Goal: Task Accomplishment & Management: Manage account settings

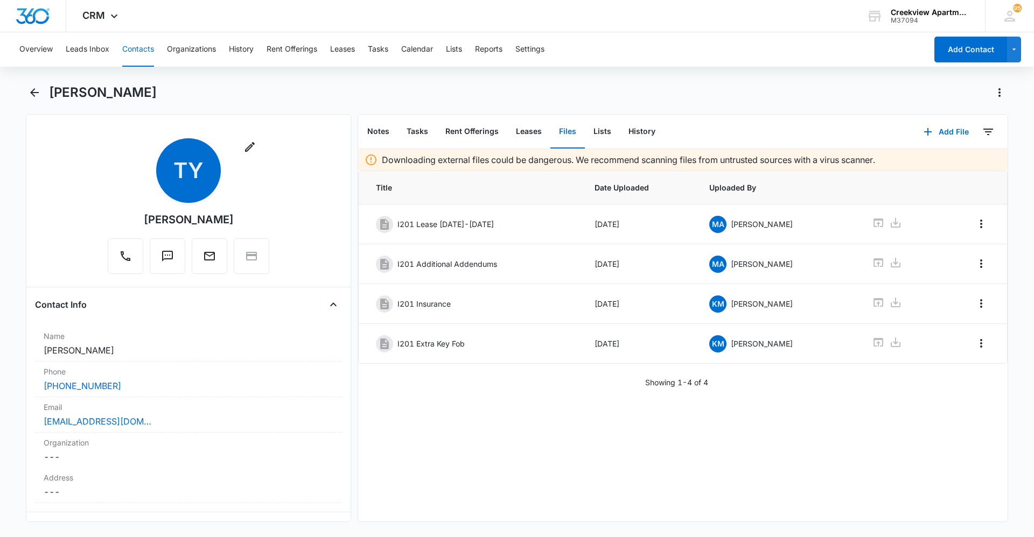
click at [501, 369] on div "Downloading external files could be dangerous. We recommend scanning files from…" at bounding box center [682, 335] width 649 height 373
click at [131, 57] on button "Contacts" at bounding box center [138, 49] width 32 height 34
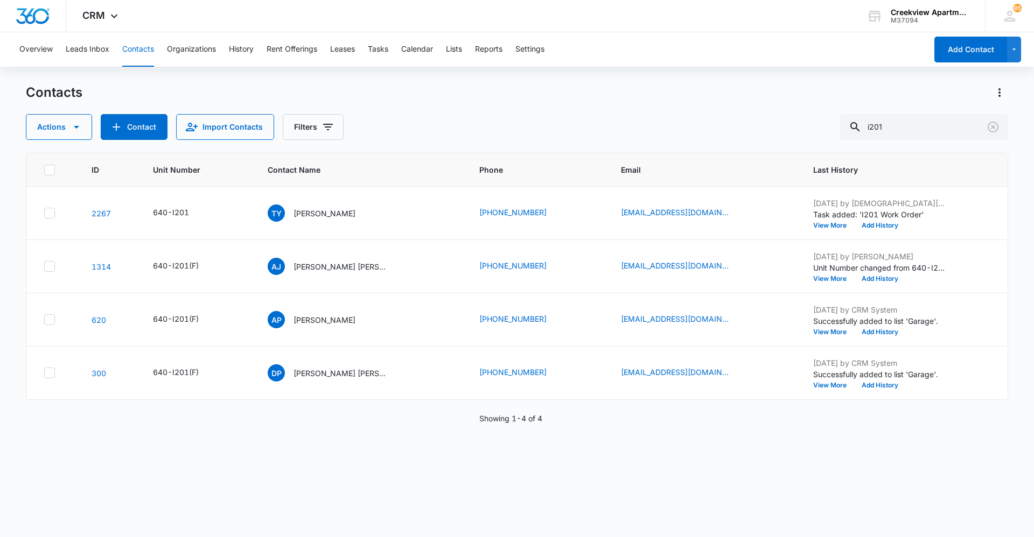
click at [525, 97] on div "Contacts" at bounding box center [517, 92] width 982 height 17
click at [551, 369] on div "ID Unit Number Contact Name Phone Email Last History 2267 640-I201 [PERSON_NAME…" at bounding box center [517, 338] width 982 height 370
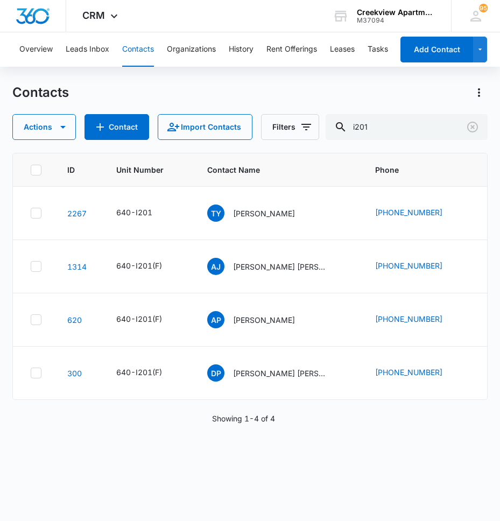
click at [345, 369] on div "ID Unit Number Contact Name Phone Email Last History 2267 640-I201 [PERSON_NAME…" at bounding box center [249, 330] width 475 height 354
drag, startPoint x: 265, startPoint y: 1, endPoint x: 233, endPoint y: -83, distance: 90.5
click at [233, 0] on html "CRM Apps Reputation Websites Forms CRM Email Social Content Ads Intelligence Fi…" at bounding box center [250, 260] width 500 height 521
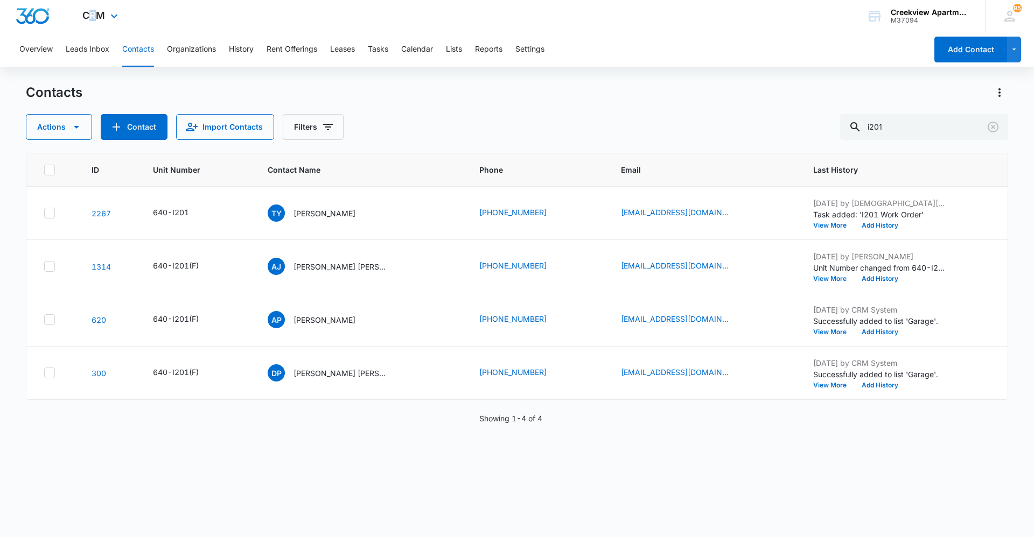
click at [94, 24] on div "CRM Apps Reputation Websites Forms CRM Email Social Content Ads Intelligence Fi…" at bounding box center [101, 16] width 71 height 32
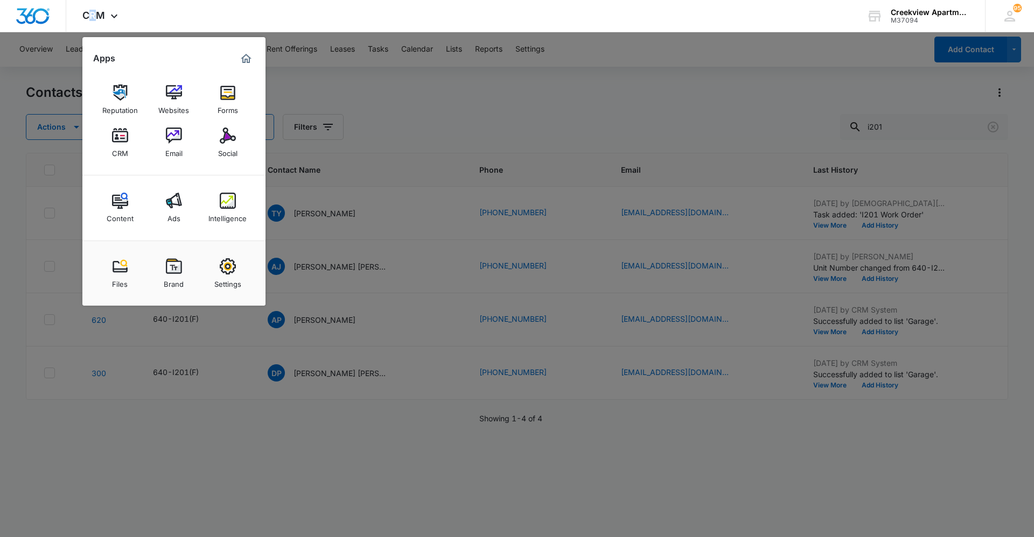
drag, startPoint x: 94, startPoint y: 24, endPoint x: 171, endPoint y: 143, distance: 141.6
click at [169, 142] on img at bounding box center [174, 136] width 16 height 16
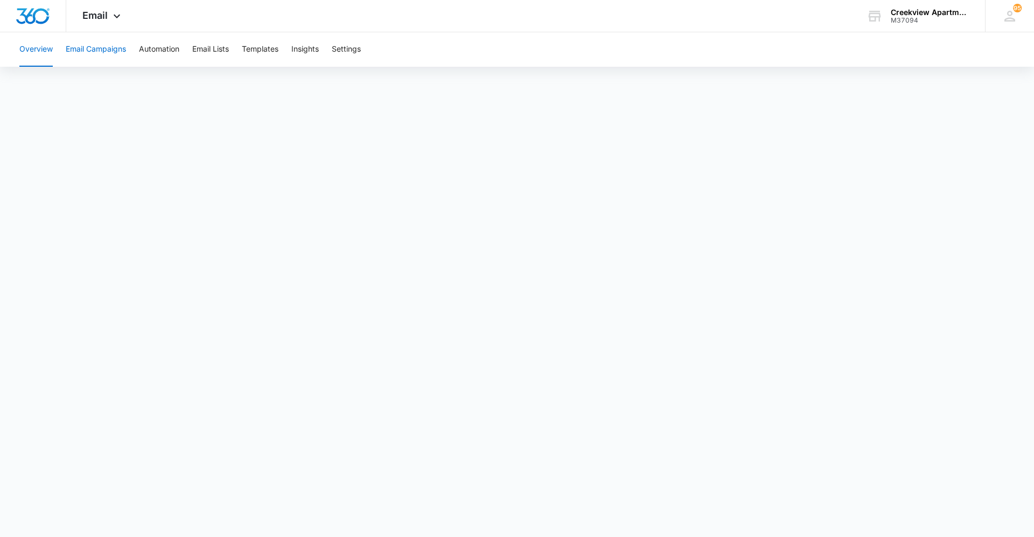
click at [95, 47] on button "Email Campaigns" at bounding box center [96, 49] width 60 height 34
click at [113, 16] on icon at bounding box center [116, 18] width 13 height 13
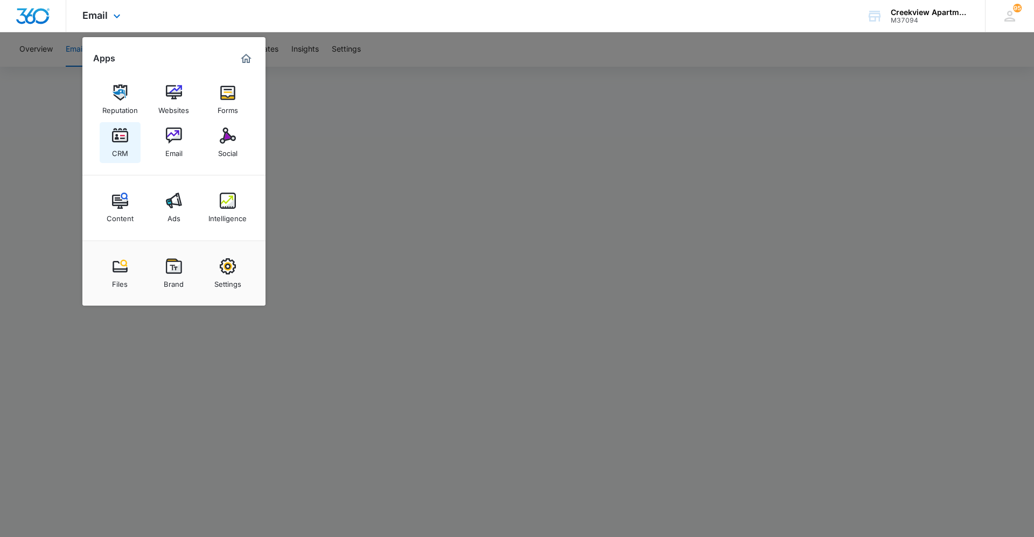
click at [121, 139] on img at bounding box center [120, 136] width 16 height 16
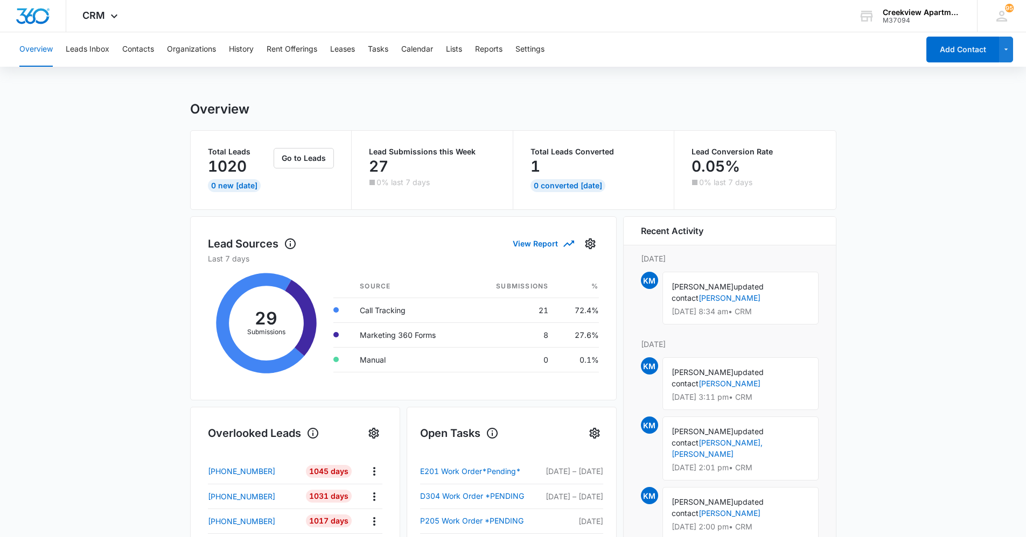
click at [136, 297] on main "Overview Total Leads 1020 0 New [DATE] Go to Leads Lead Submissions this Week 2…" at bounding box center [513, 515] width 1026 height 829
click at [144, 50] on button "Contacts" at bounding box center [138, 49] width 32 height 34
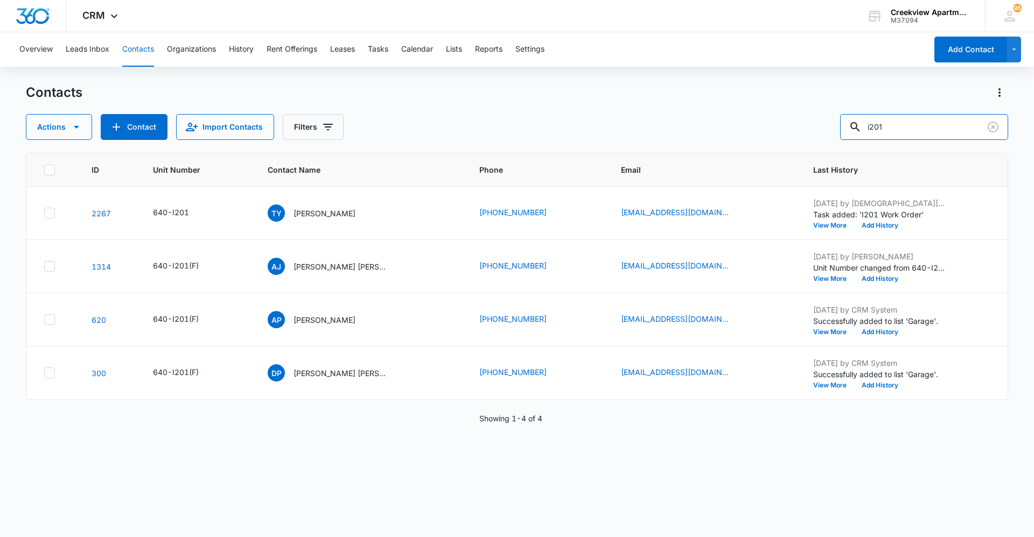
drag, startPoint x: 921, startPoint y: 124, endPoint x: 810, endPoint y: 129, distance: 111.0
click at [551, 129] on div "Actions Contact Import Contacts Filters i201" at bounding box center [517, 127] width 982 height 26
type input "a106"
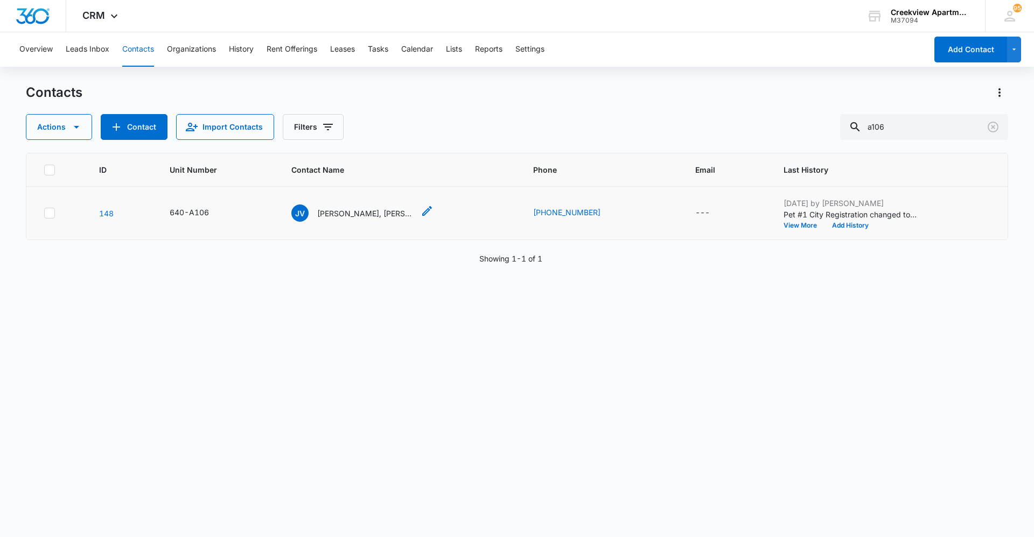
click at [378, 212] on p "[PERSON_NAME], [PERSON_NAME]" at bounding box center [365, 213] width 97 height 11
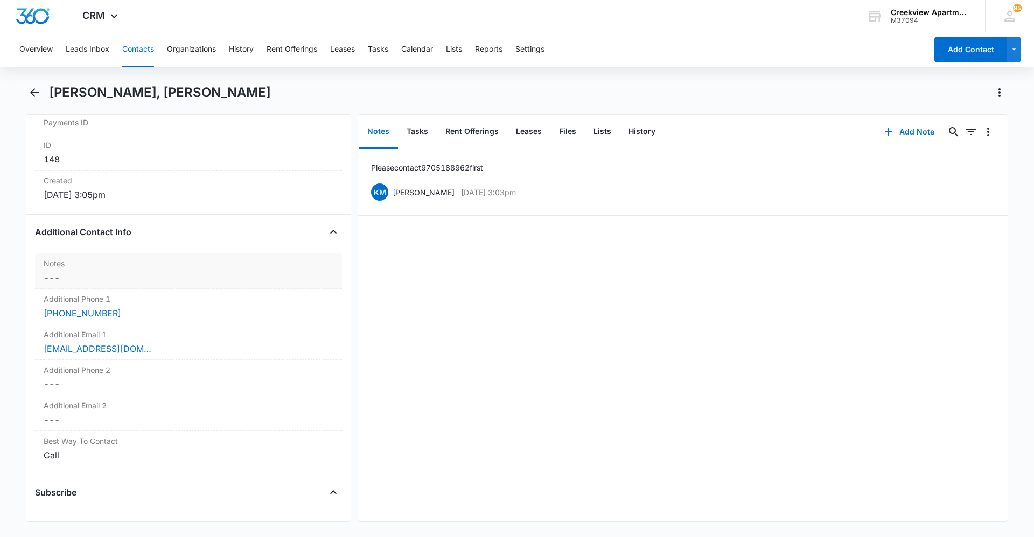
scroll to position [700, 0]
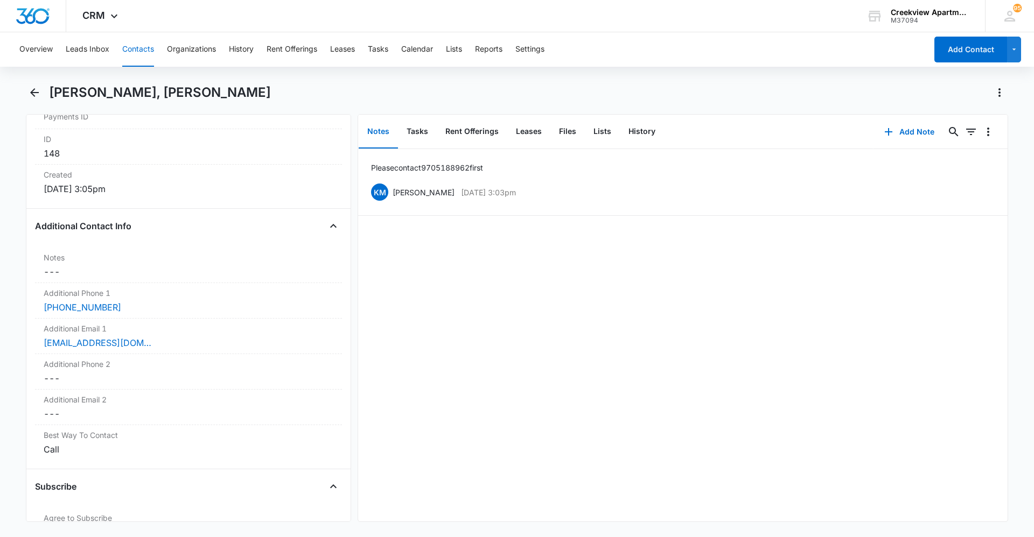
drag, startPoint x: 510, startPoint y: 513, endPoint x: 521, endPoint y: 518, distance: 12.3
click at [510, 369] on div "Please contact [PHONE_NUMBER] first KM [PERSON_NAME] [DATE] 3:03pm Delete Edit" at bounding box center [682, 335] width 649 height 373
click at [551, 327] on div "Please contact [PHONE_NUMBER] first KM [PERSON_NAME] [DATE] 3:03pm Delete Edit" at bounding box center [682, 335] width 649 height 373
click at [509, 369] on div "Please contact [PHONE_NUMBER] first KM [PERSON_NAME] [DATE] 3:03pm Delete Edit" at bounding box center [682, 335] width 649 height 373
click at [551, 325] on div "Please contact [PHONE_NUMBER] first KM [PERSON_NAME] [DATE] 3:03pm Delete Edit" at bounding box center [682, 335] width 649 height 373
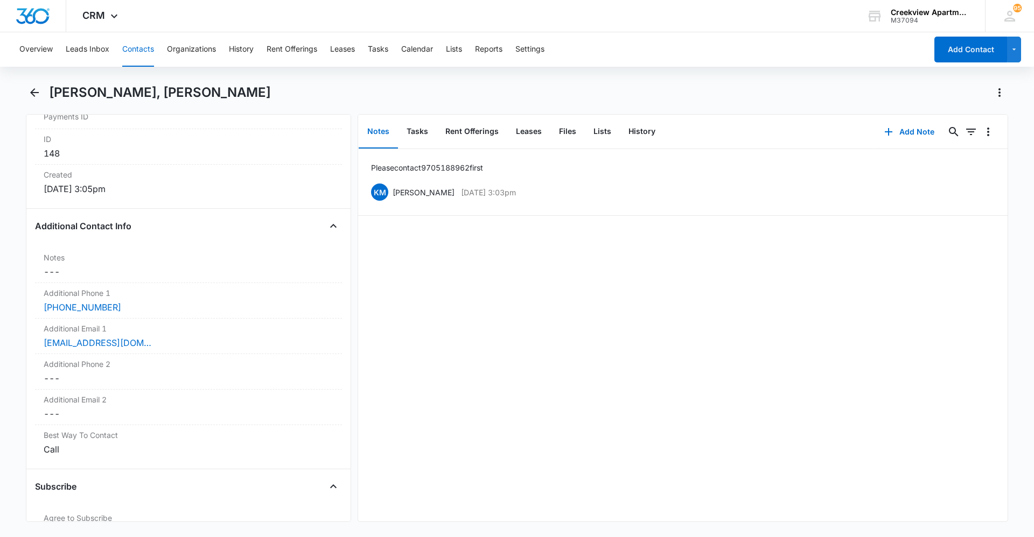
click at [490, 369] on div "Please contact [PHONE_NUMBER] first KM [PERSON_NAME] [DATE] 3:03pm Delete Edit" at bounding box center [682, 335] width 649 height 373
click at [497, 369] on div "Please contact [PHONE_NUMBER] first KM [PERSON_NAME] [DATE] 3:03pm Delete Edit" at bounding box center [682, 335] width 649 height 373
click at [551, 357] on div "Please contact [PHONE_NUMBER] first KM [PERSON_NAME] [DATE] 3:03pm Delete Edit" at bounding box center [682, 335] width 649 height 373
click at [143, 60] on button "Contacts" at bounding box center [138, 49] width 32 height 34
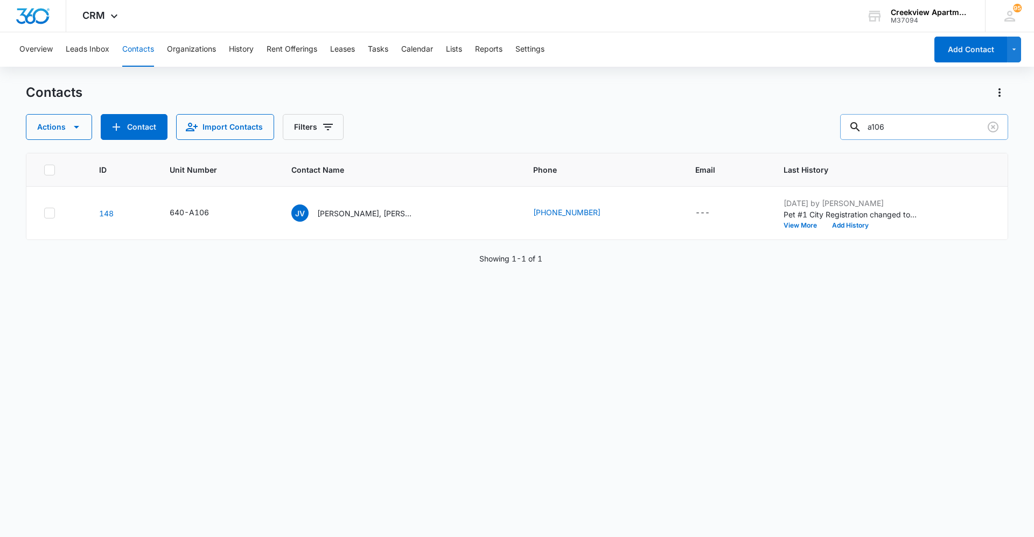
drag, startPoint x: 904, startPoint y: 131, endPoint x: 862, endPoint y: 134, distance: 41.5
click at [551, 134] on div "a106" at bounding box center [924, 127] width 168 height 26
type input "d201"
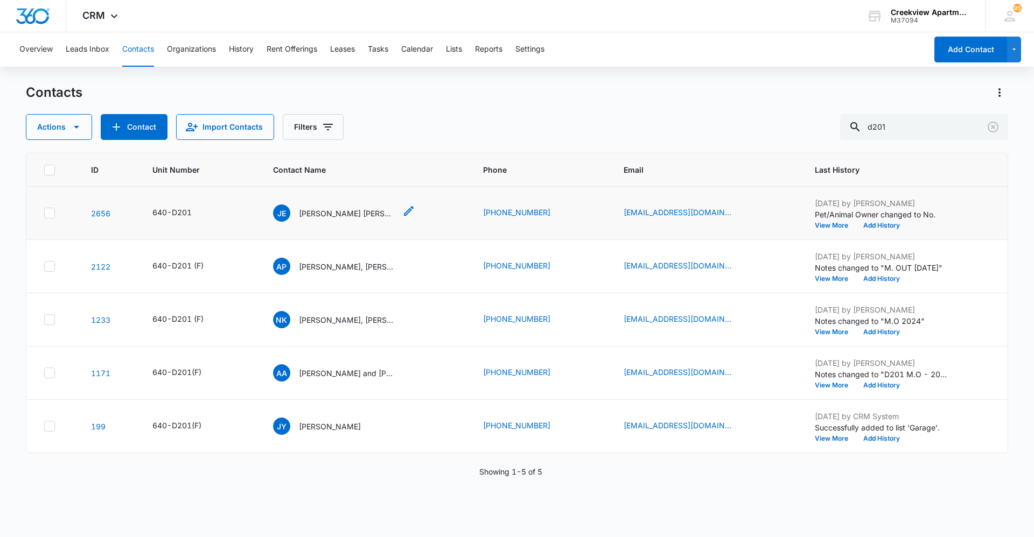
click at [375, 214] on p "[PERSON_NAME] [PERSON_NAME] & [PERSON_NAME]" at bounding box center [347, 213] width 97 height 11
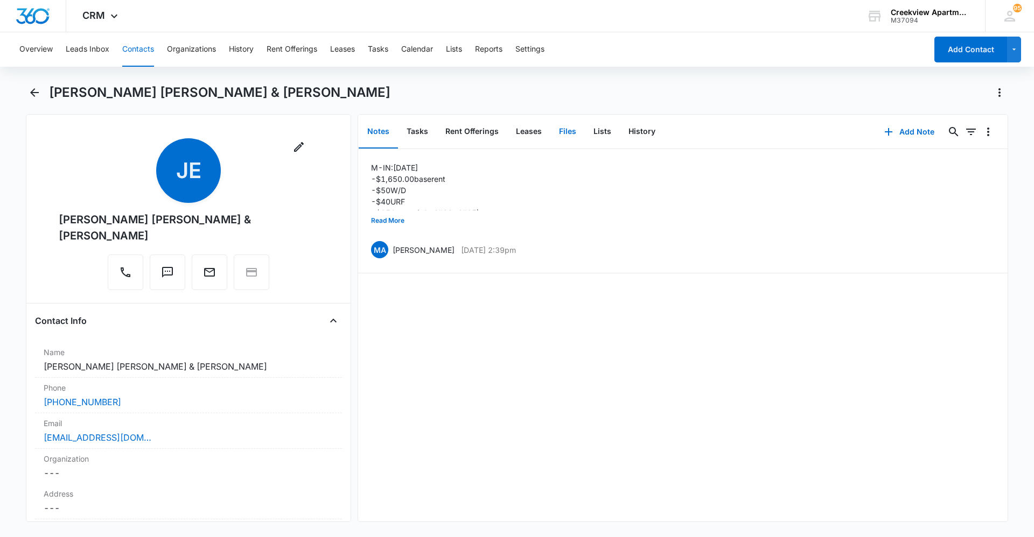
click at [551, 137] on button "Files" at bounding box center [567, 131] width 34 height 33
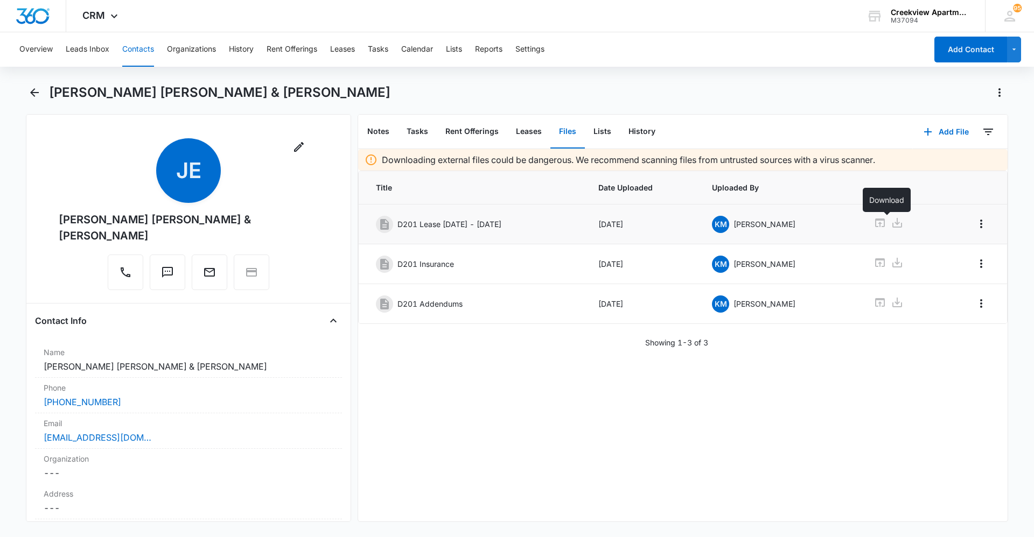
click at [551, 223] on icon at bounding box center [880, 223] width 10 height 9
drag, startPoint x: 874, startPoint y: 362, endPoint x: 843, endPoint y: 377, distance: 34.4
click at [551, 362] on div "Downloading external files could be dangerous. We recommend scanning files from…" at bounding box center [682, 335] width 649 height 373
click at [551, 369] on div "Downloading external files could be dangerous. We recommend scanning files from…" at bounding box center [682, 335] width 649 height 373
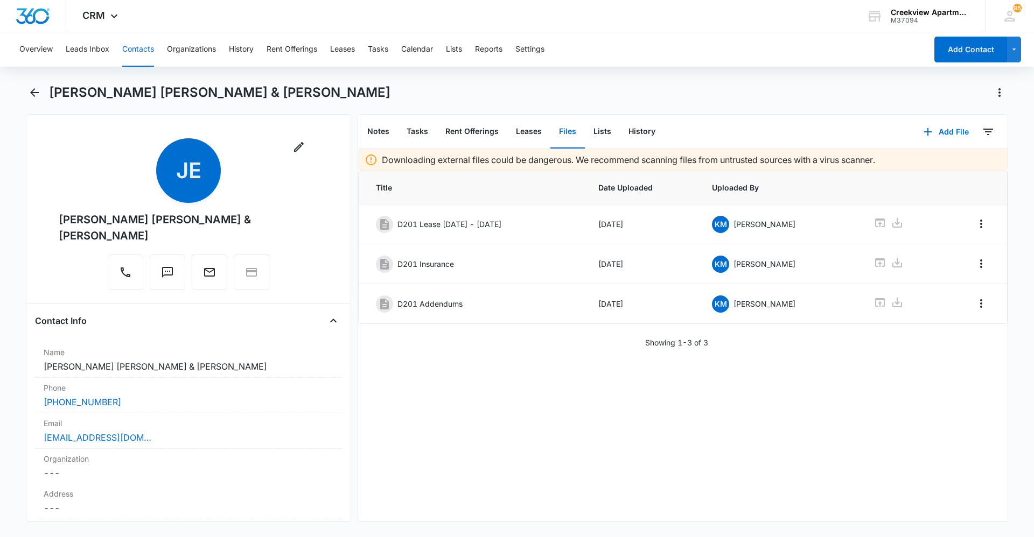
click at [503, 369] on div "Downloading external files could be dangerous. We recommend scanning files from…" at bounding box center [682, 335] width 649 height 373
click at [551, 369] on div "Downloading external files could be dangerous. We recommend scanning files from…" at bounding box center [682, 335] width 649 height 373
click at [503, 369] on div "Downloading external files could be dangerous. We recommend scanning files from…" at bounding box center [682, 335] width 649 height 373
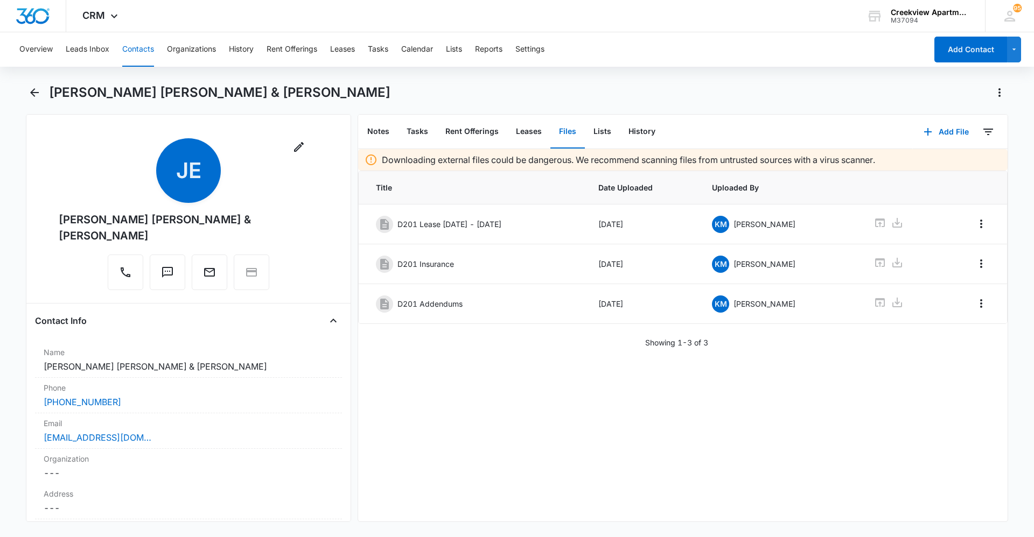
click at [496, 369] on div "Downloading external files could be dangerous. We recommend scanning files from…" at bounding box center [682, 335] width 649 height 373
click at [551, 369] on div "Downloading external files could be dangerous. We recommend scanning files from…" at bounding box center [682, 335] width 649 height 373
click at [492, 369] on div "Downloading external files could be dangerous. We recommend scanning files from…" at bounding box center [682, 335] width 649 height 373
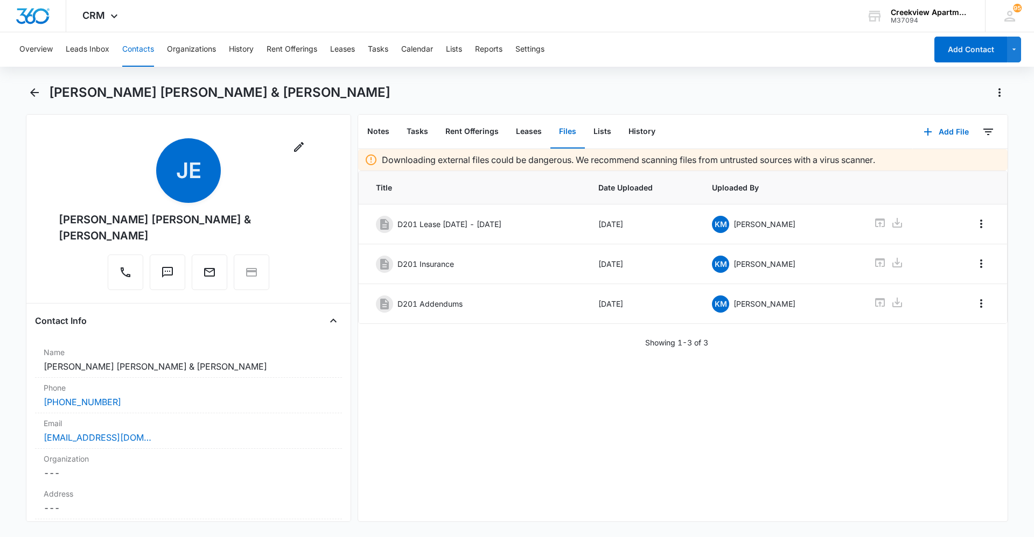
click at [551, 369] on div "Downloading external files could be dangerous. We recommend scanning files from…" at bounding box center [682, 335] width 649 height 373
click at [458, 369] on div "Downloading external files could be dangerous. We recommend scanning files from…" at bounding box center [682, 335] width 649 height 373
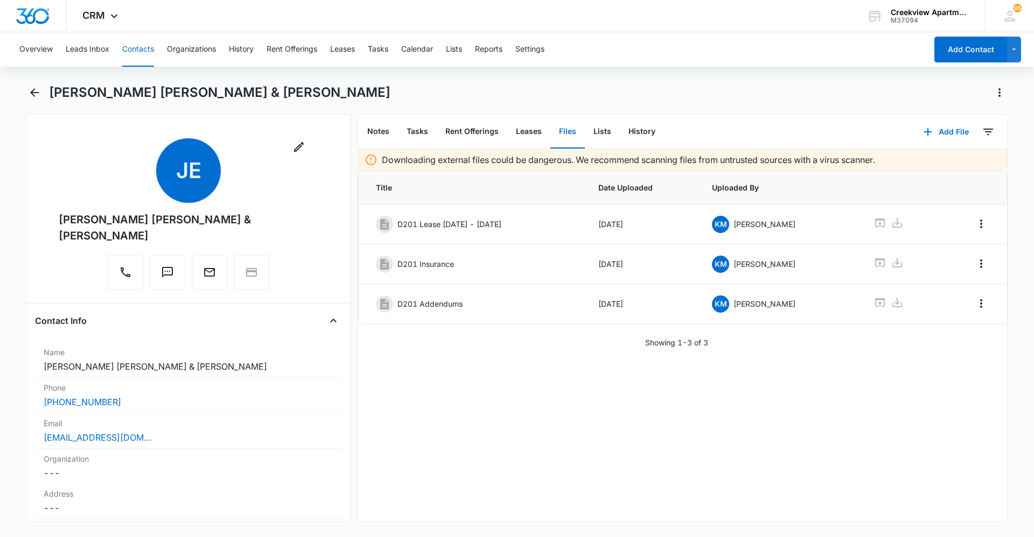
click at [539, 369] on div "Downloading external files could be dangerous. We recommend scanning files from…" at bounding box center [682, 335] width 649 height 373
click at [477, 369] on div "Downloading external files could be dangerous. We recommend scanning files from…" at bounding box center [682, 335] width 649 height 373
click at [455, 369] on div "Downloading external files could be dangerous. We recommend scanning files from…" at bounding box center [682, 335] width 649 height 373
click at [551, 369] on div "Downloading external files could be dangerous. We recommend scanning files from…" at bounding box center [682, 335] width 649 height 373
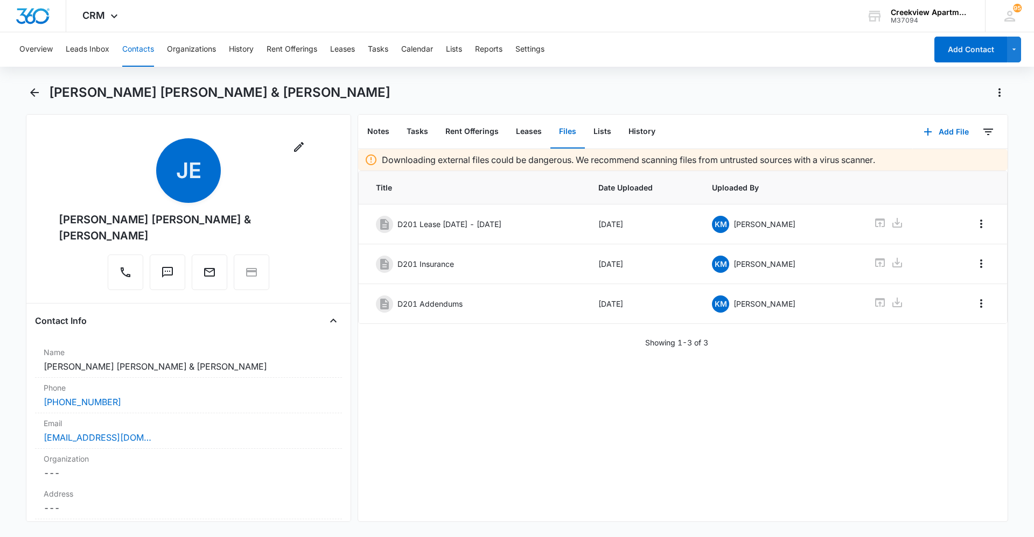
click at [551, 369] on div "Downloading external files could be dangerous. We recommend scanning files from…" at bounding box center [682, 335] width 649 height 373
click at [543, 369] on div "Downloading external files could be dangerous. We recommend scanning files from…" at bounding box center [682, 335] width 649 height 373
click at [482, 369] on div "Downloading external files could be dangerous. We recommend scanning files from…" at bounding box center [682, 335] width 649 height 373
drag, startPoint x: 603, startPoint y: 531, endPoint x: 595, endPoint y: 534, distance: 8.5
click at [551, 369] on div "[PERSON_NAME] [PERSON_NAME] & [PERSON_NAME] Remove JE [PERSON_NAME] [PERSON_NAM…" at bounding box center [517, 309] width 982 height 451
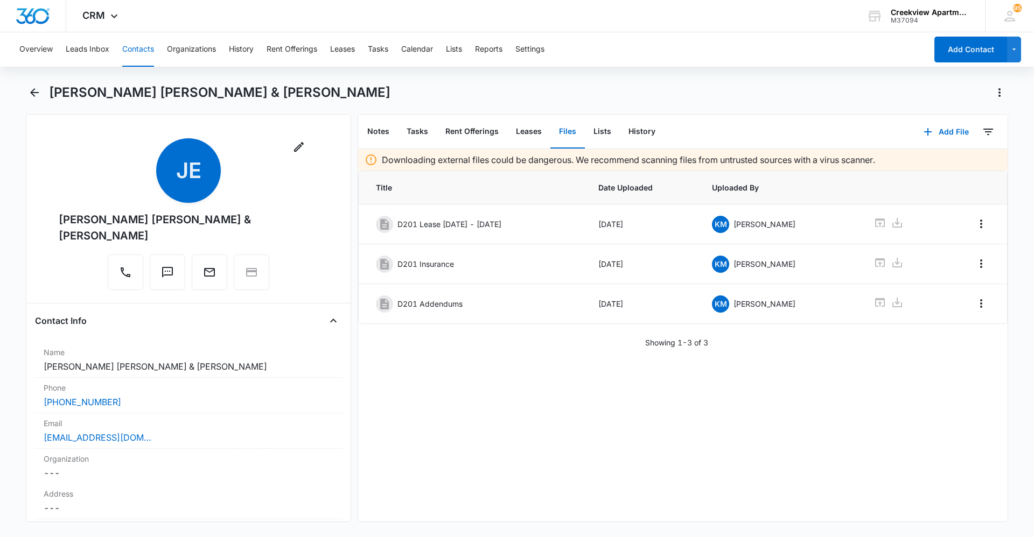
click at [551, 369] on div "Downloading external files could be dangerous. We recommend scanning files from…" at bounding box center [682, 335] width 649 height 373
click at [535, 369] on div "[PERSON_NAME] [PERSON_NAME] & [PERSON_NAME] Remove JE [PERSON_NAME] [PERSON_NAM…" at bounding box center [517, 309] width 982 height 451
click at [466, 369] on div "Downloading external files could be dangerous. We recommend scanning files from…" at bounding box center [682, 335] width 649 height 373
click at [516, 369] on div "Downloading external files could be dangerous. We recommend scanning files from…" at bounding box center [682, 335] width 649 height 373
click at [535, 369] on div "Downloading external files could be dangerous. We recommend scanning files from…" at bounding box center [682, 335] width 649 height 373
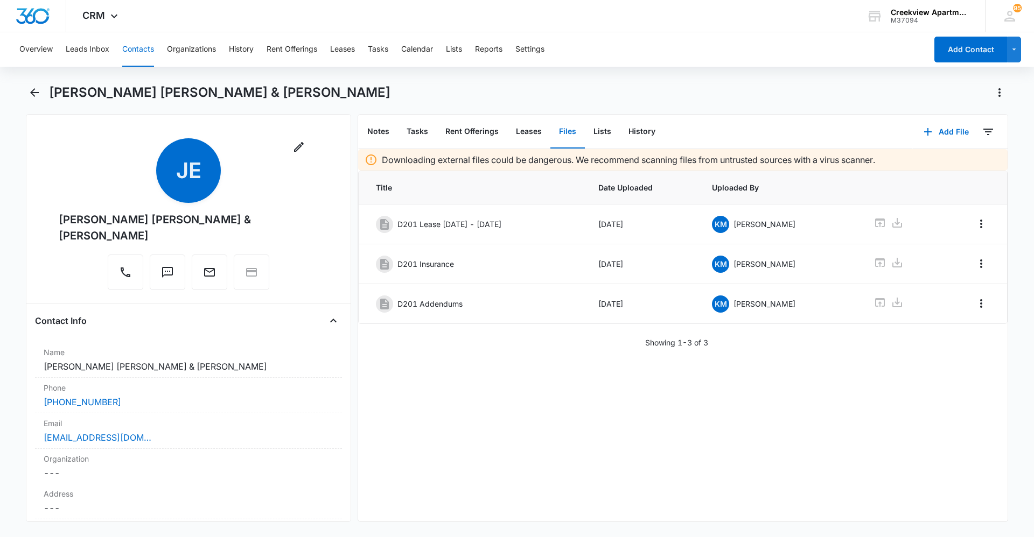
click at [551, 369] on div "Downloading external files could be dangerous. We recommend scanning files from…" at bounding box center [682, 335] width 649 height 373
click at [528, 369] on div "Downloading external files could be dangerous. We recommend scanning files from…" at bounding box center [682, 335] width 649 height 373
drag, startPoint x: 553, startPoint y: 509, endPoint x: 546, endPoint y: 514, distance: 8.5
click at [551, 369] on div "Downloading external files could be dangerous. We recommend scanning files from…" at bounding box center [682, 335] width 649 height 373
